Goal: Find specific page/section: Find specific page/section

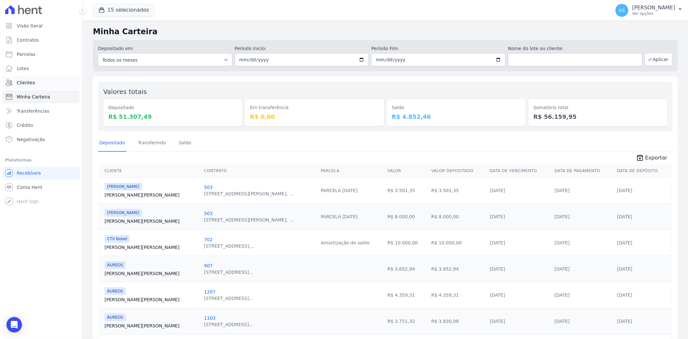
click at [20, 81] on span "Clientes" at bounding box center [26, 82] width 18 height 6
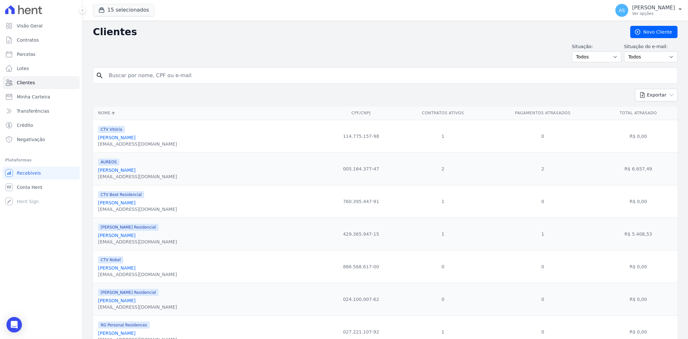
click at [131, 75] on input "search" at bounding box center [390, 75] width 570 height 13
type input "[PERSON_NAME]"
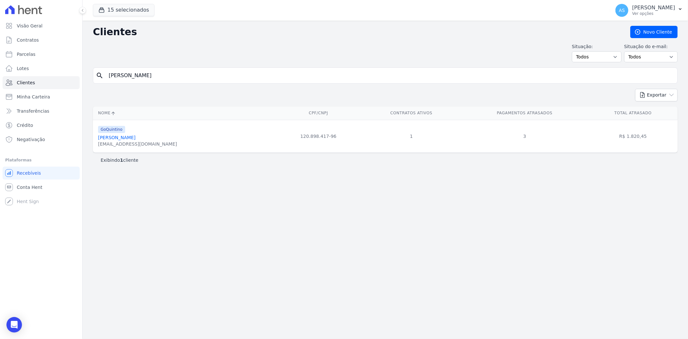
click at [127, 137] on link "[PERSON_NAME]" at bounding box center [116, 137] width 37 height 5
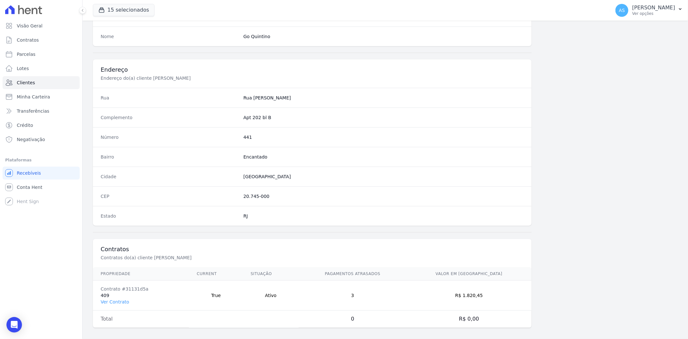
scroll to position [266, 0]
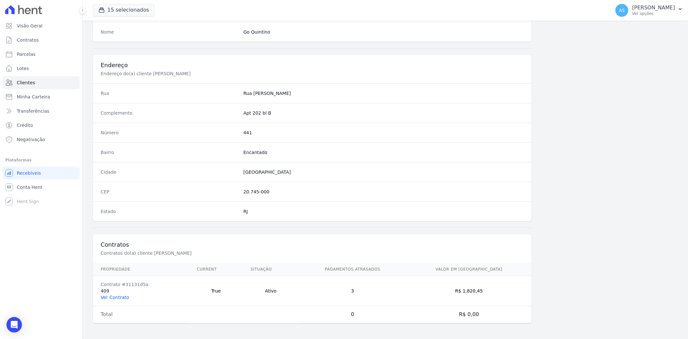
click at [110, 295] on link "Ver Contrato" at bounding box center [115, 296] width 28 height 5
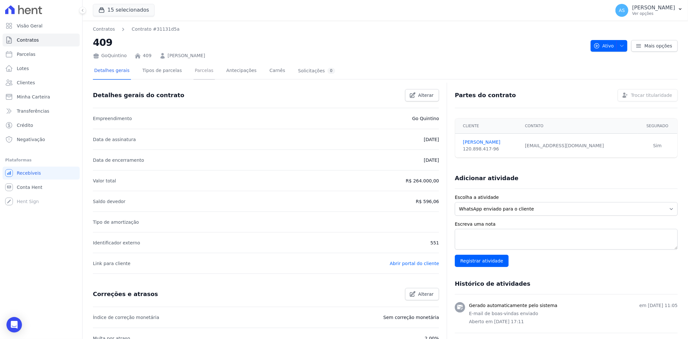
click at [194, 70] on link "Parcelas" at bounding box center [204, 71] width 21 height 17
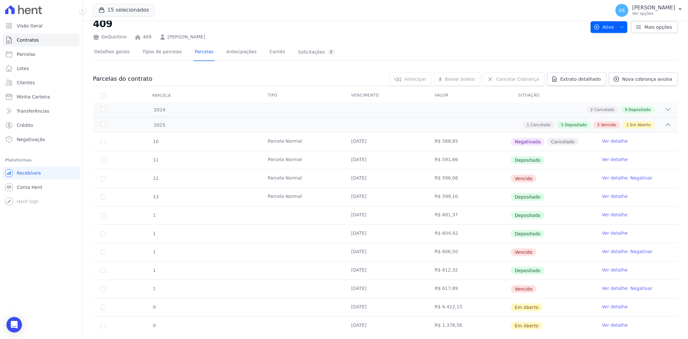
scroll to position [34, 0]
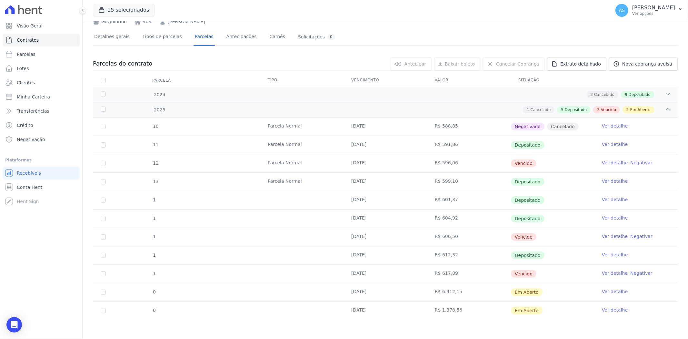
click at [611, 310] on link "Ver detalhe" at bounding box center [615, 309] width 26 height 6
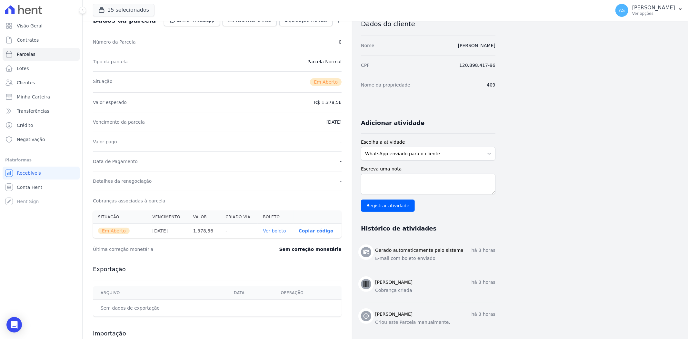
scroll to position [104, 0]
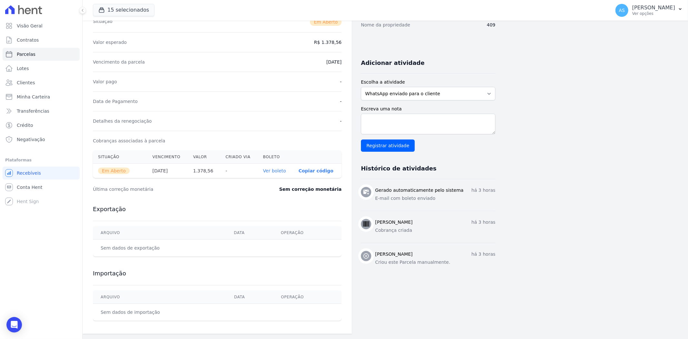
click at [275, 171] on link "Ver boleto" at bounding box center [274, 170] width 23 height 5
click at [9, 325] on div "Open Intercom Messenger" at bounding box center [14, 324] width 17 height 17
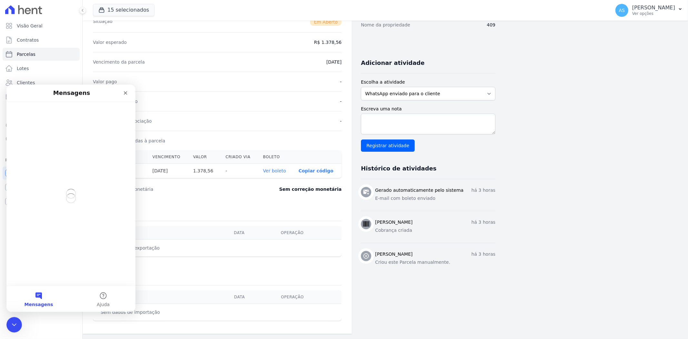
scroll to position [0, 0]
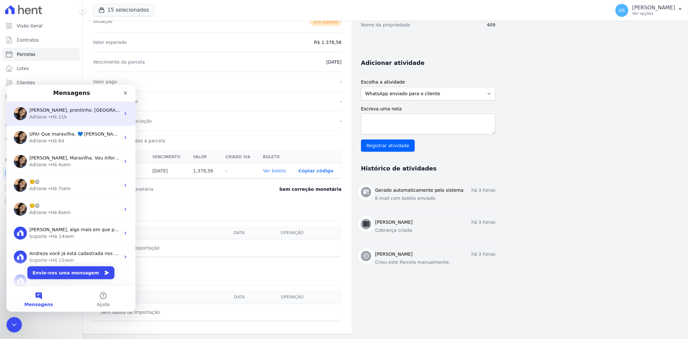
click at [62, 104] on div "[PERSON_NAME], prontinho. Parcela descartada. ; ) [GEOGRAPHIC_DATA] • Há 21h" at bounding box center [70, 113] width 129 height 24
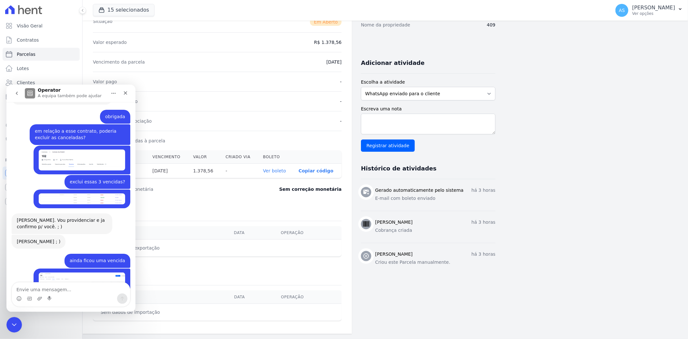
scroll to position [6141, 0]
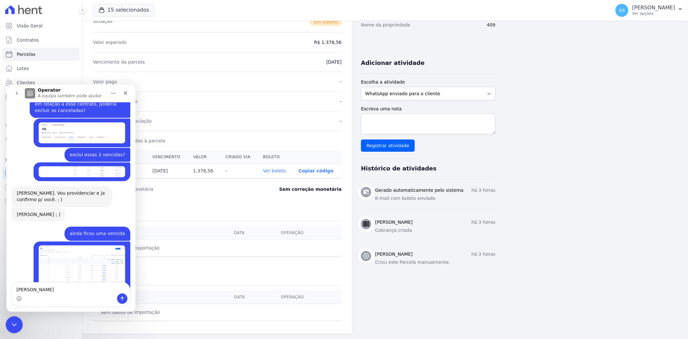
type textarea "adriane"
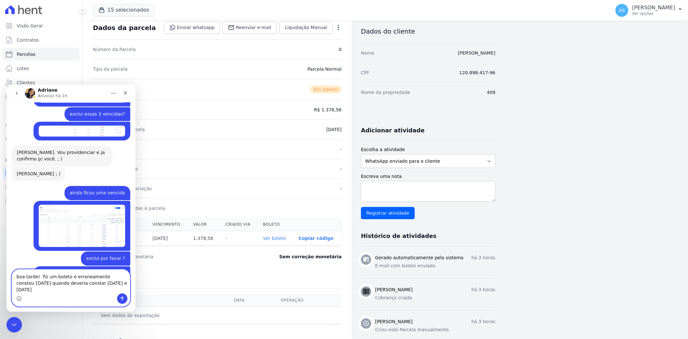
scroll to position [72, 0]
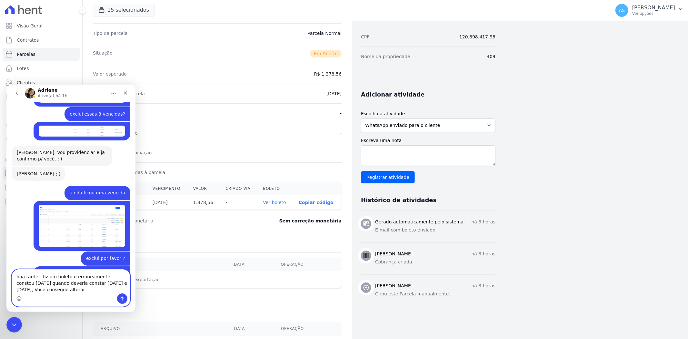
type textarea "boa tarde! fiz um boleto e erroneamente constou [DATE] quando deveria constar […"
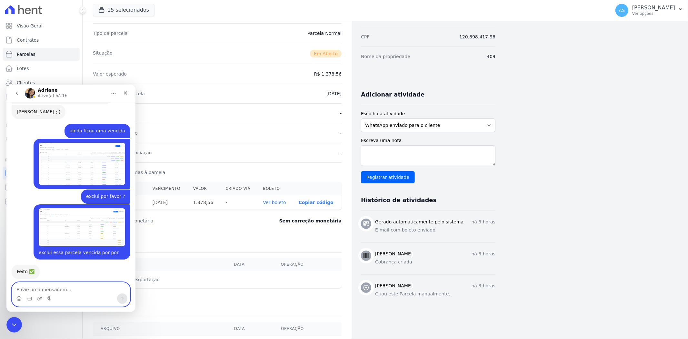
scroll to position [6274, 0]
